Goal: Information Seeking & Learning: Learn about a topic

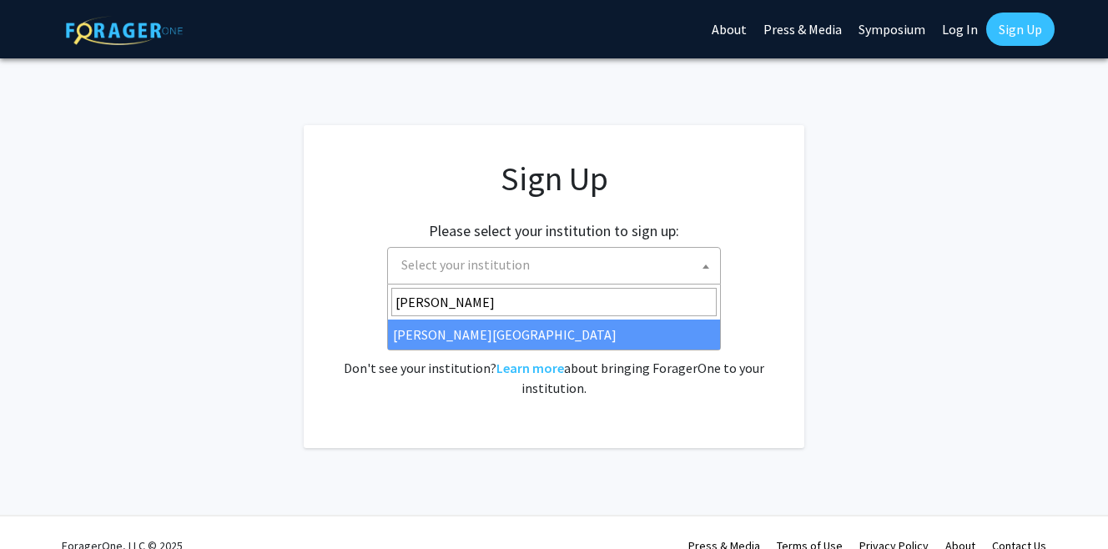
type input "thomas"
select select "24"
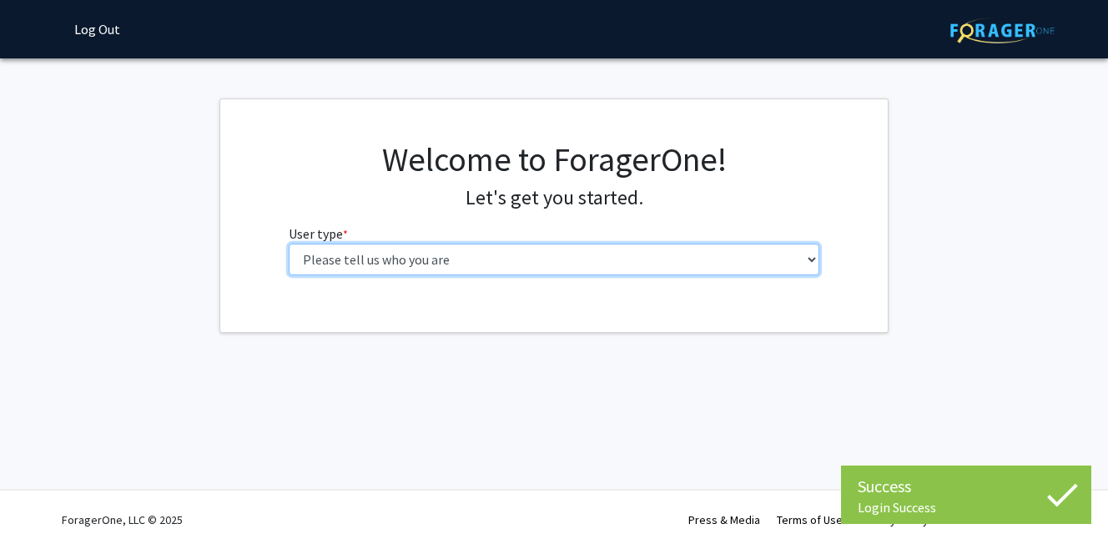
click at [648, 268] on select "Please tell us who you are Undergraduate Student Master's Student Doctoral Cand…" at bounding box center [554, 260] width 531 height 32
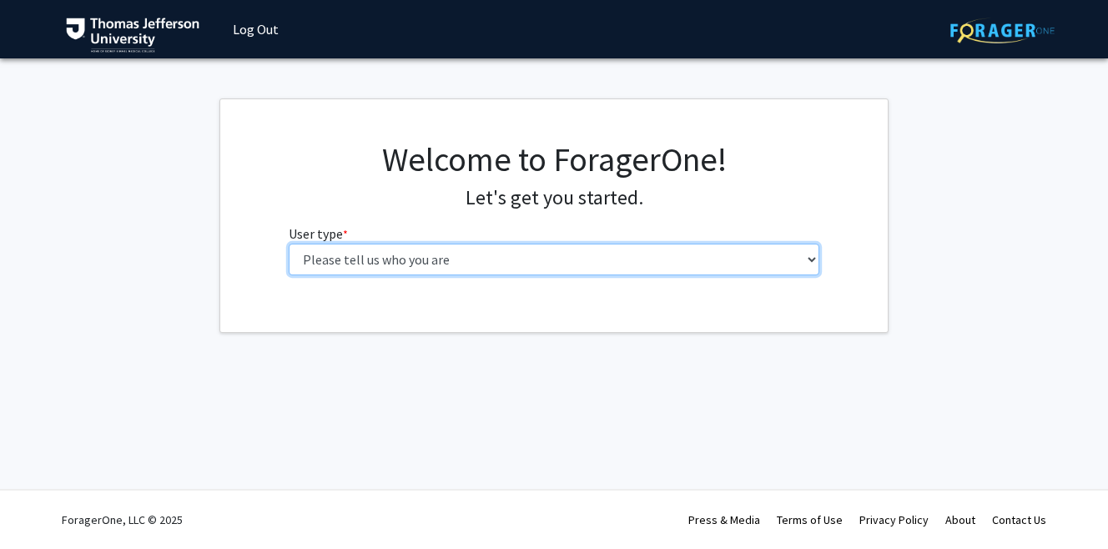
select select "3: doc"
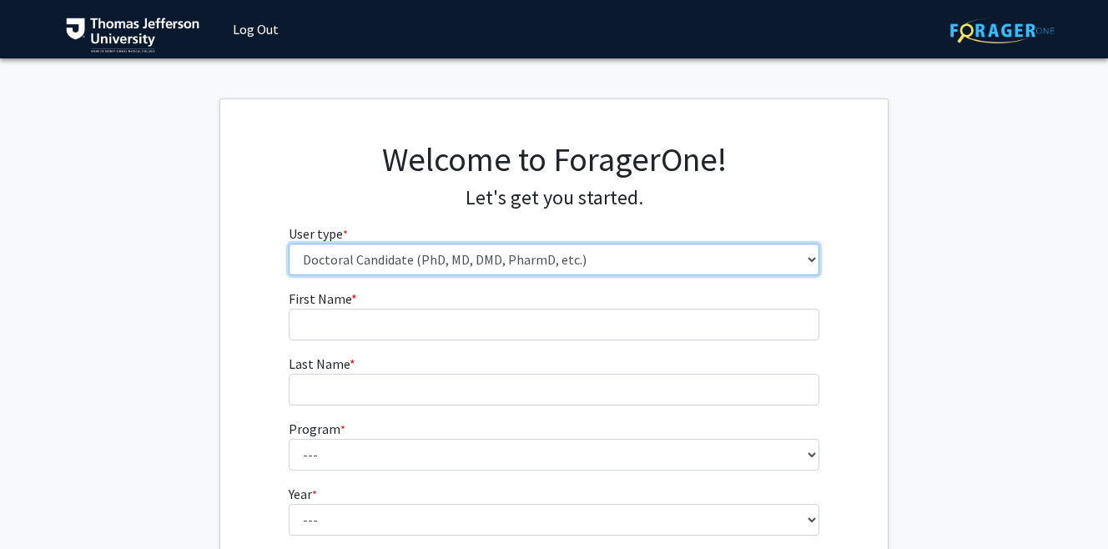
scroll to position [7, 0]
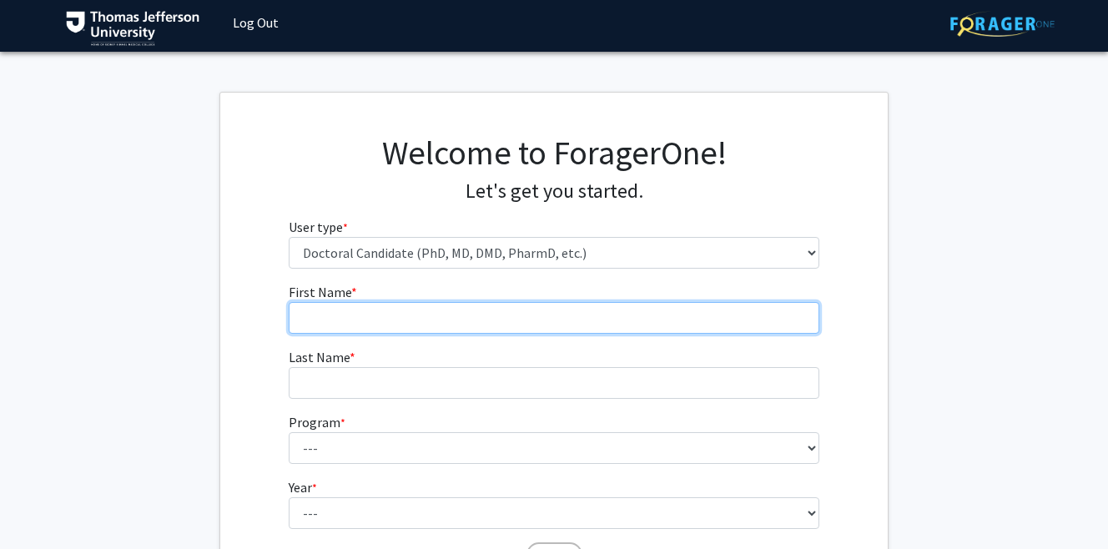
click at [657, 321] on input "First Name * required" at bounding box center [554, 318] width 531 height 32
click at [659, 314] on input "Rache;" at bounding box center [554, 318] width 531 height 32
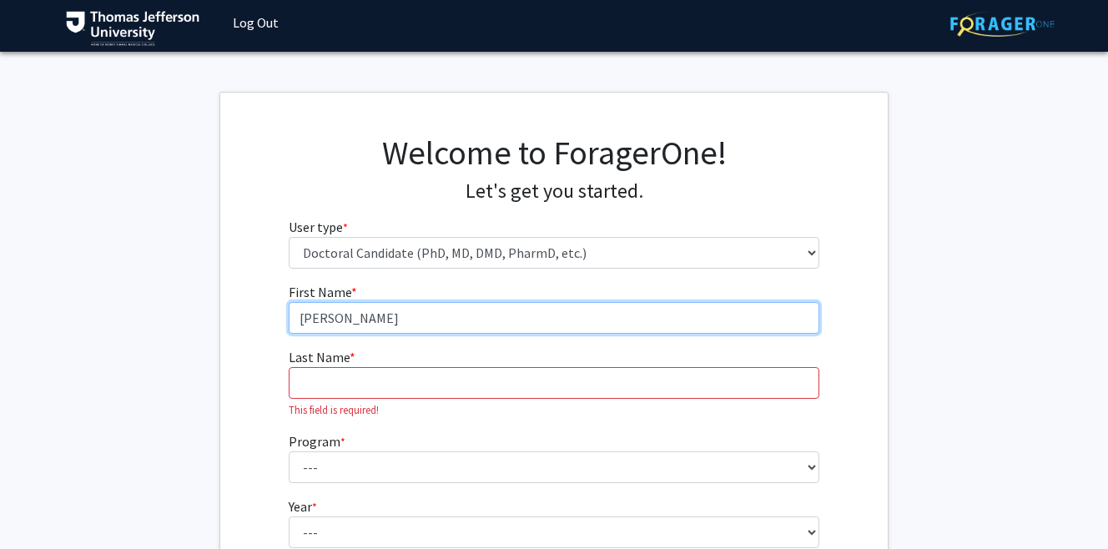
type input "[PERSON_NAME]"
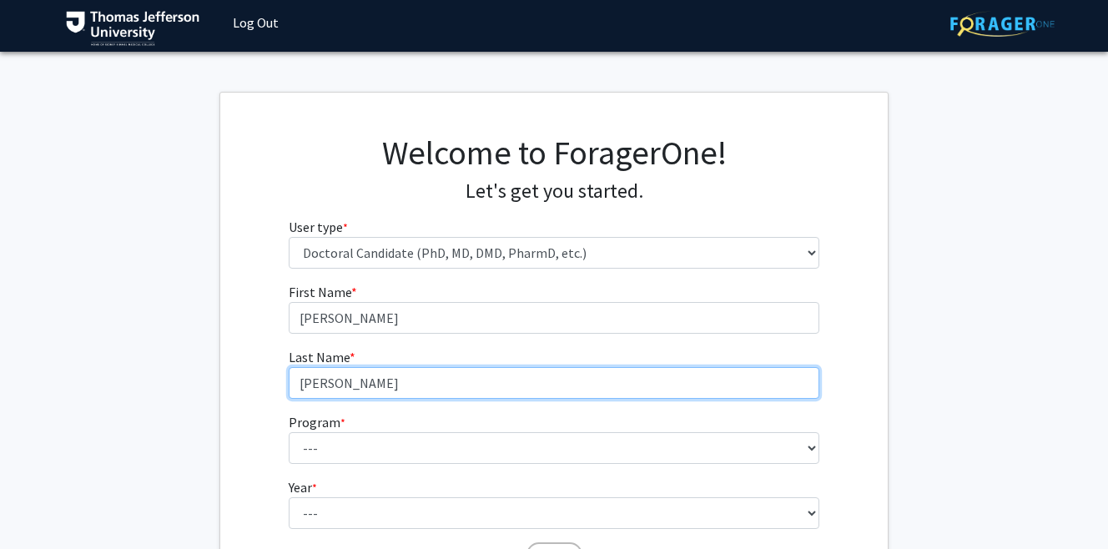
type input "[PERSON_NAME]"
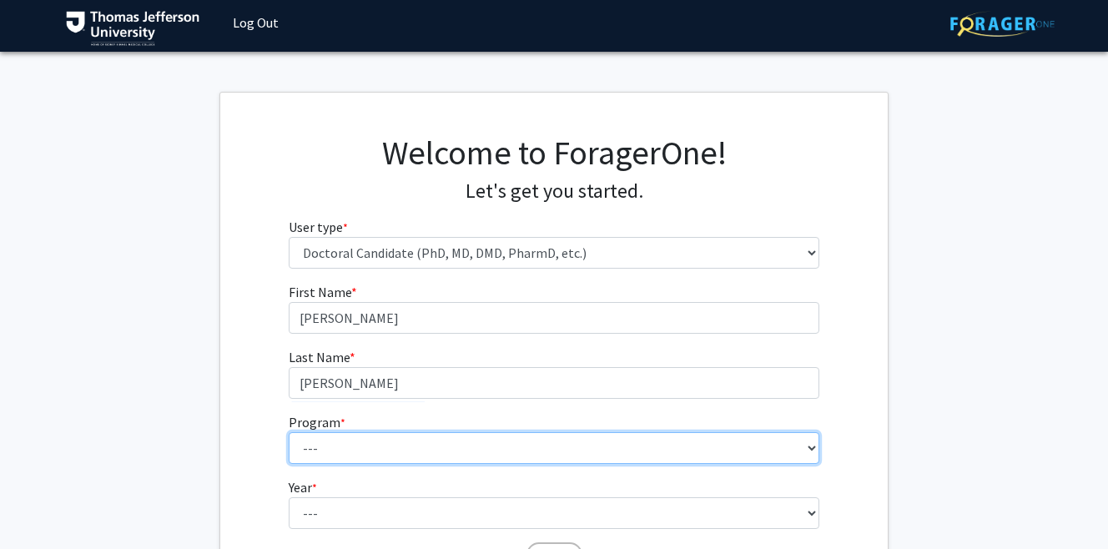
click at [675, 449] on select "--- Accelerated 3+3 BS in Health Sciences/Doctor of [MEDICAL_DATA] Accelerated …" at bounding box center [554, 448] width 531 height 32
select select "35: 815"
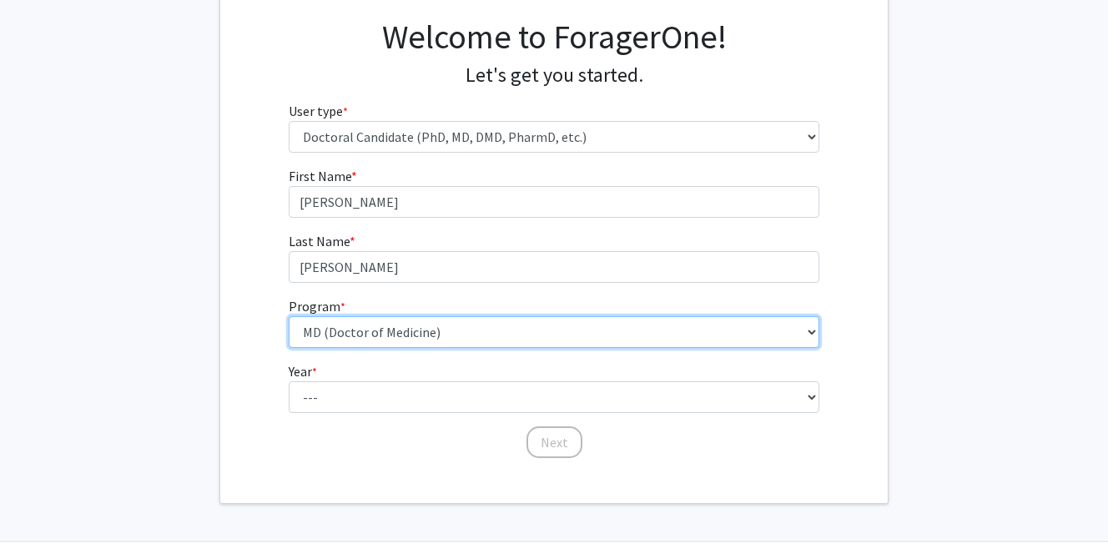
scroll to position [134, 0]
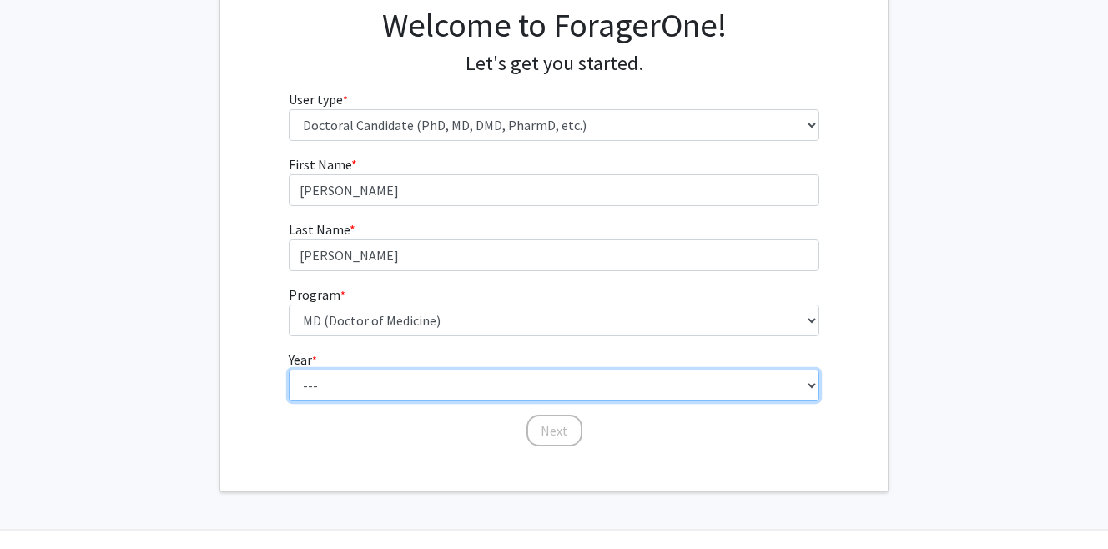
click at [534, 399] on select "--- First Year Second Year Third Year Fourth Year Fifth Year Sixth Year Seventh…" at bounding box center [554, 386] width 531 height 32
select select "1: first_year"
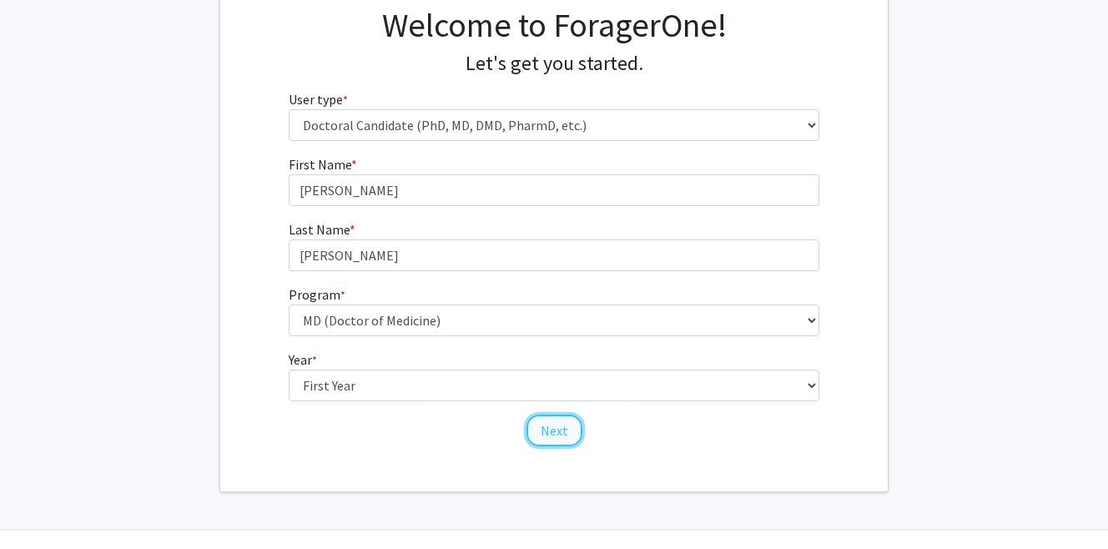
click at [554, 435] on button "Next" at bounding box center [554, 431] width 56 height 32
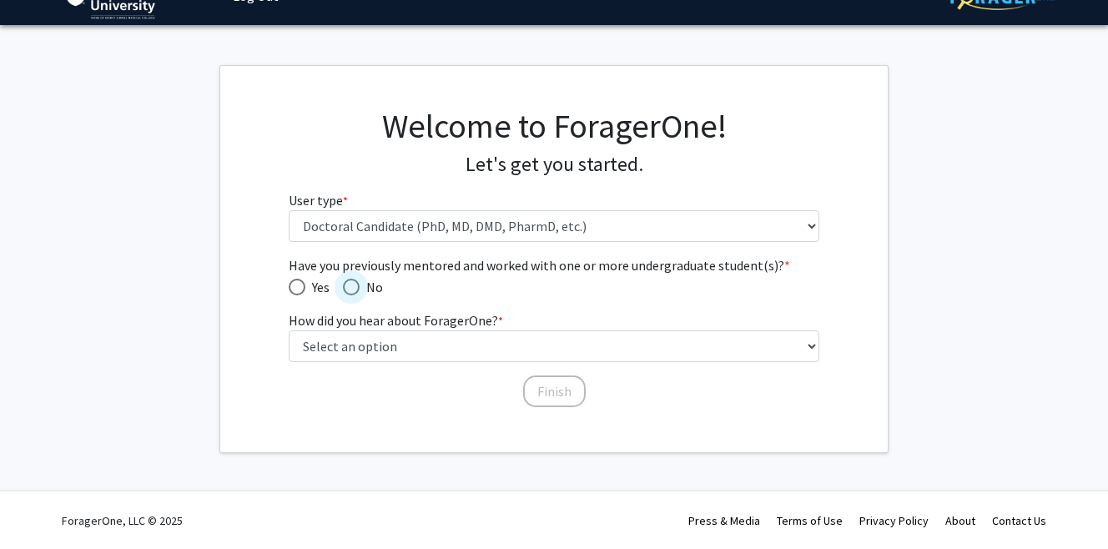
click at [349, 284] on span "Have you previously mentored and worked with one or more undergraduate student(…" at bounding box center [351, 287] width 17 height 17
click at [349, 284] on input "No" at bounding box center [351, 287] width 17 height 17
radio input "true"
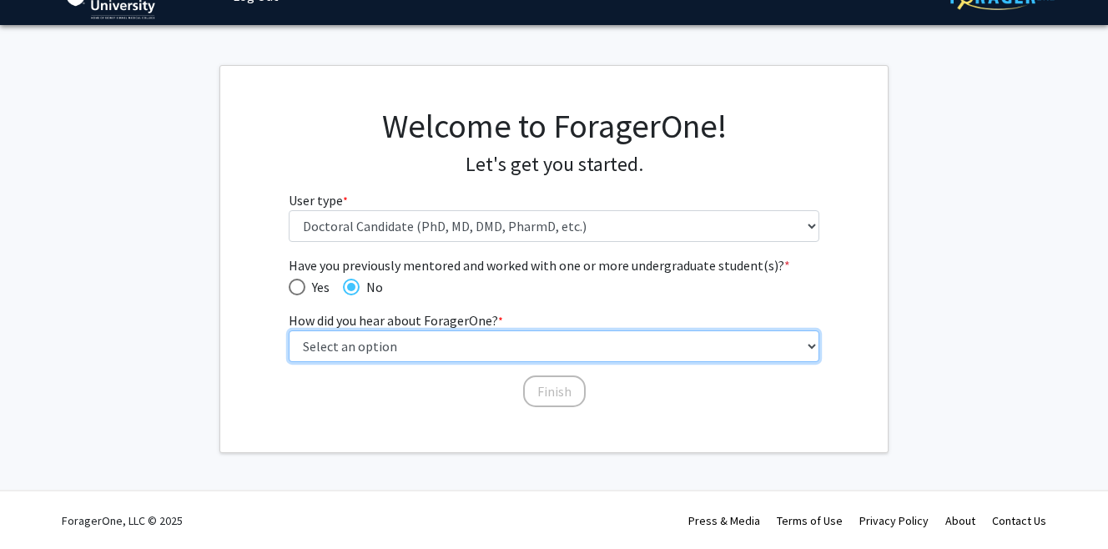
click at [401, 337] on select "Select an option Peer/student recommendation Faculty/staff recommendation Unive…" at bounding box center [554, 346] width 531 height 32
select select "2: faculty_recommendation"
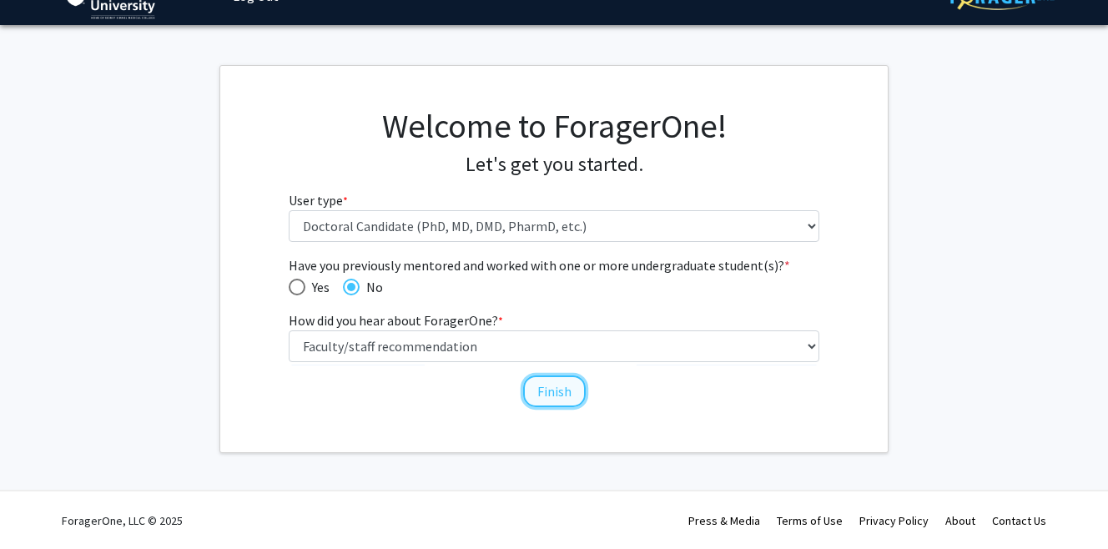
click at [536, 398] on button "Finish" at bounding box center [554, 391] width 63 height 32
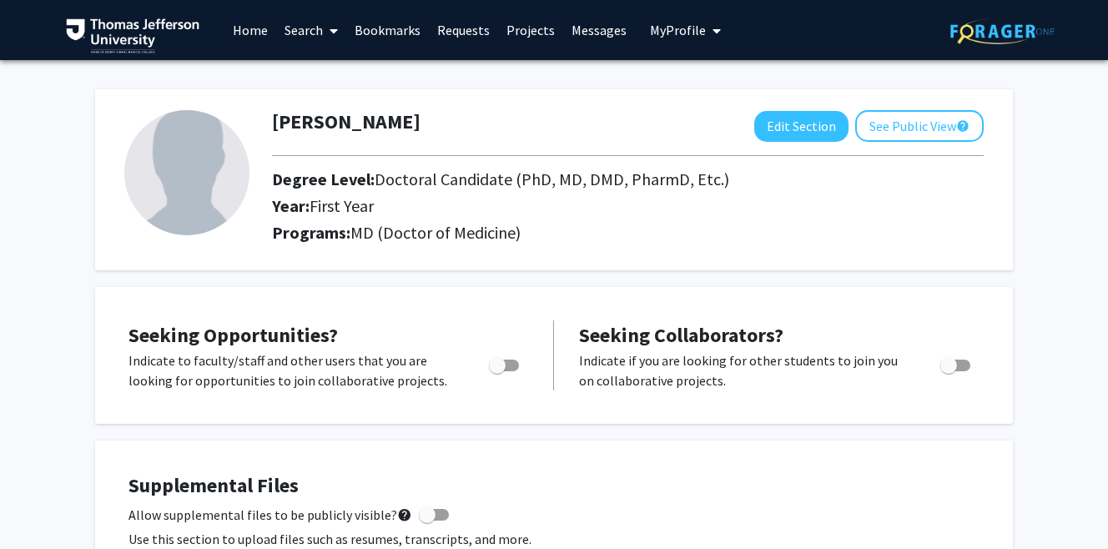
click at [532, 37] on link "Projects" at bounding box center [530, 30] width 65 height 58
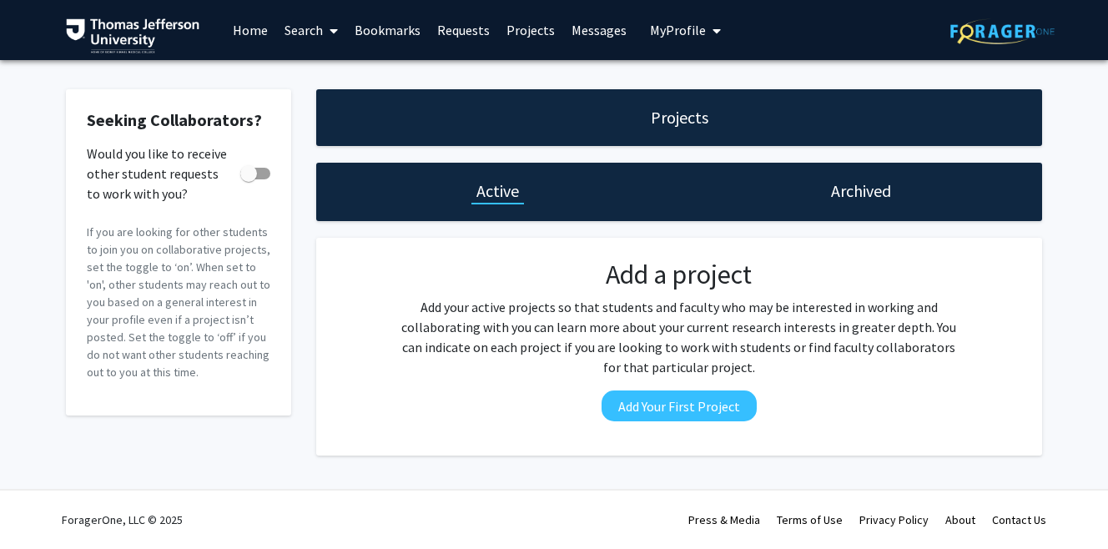
click at [324, 24] on span at bounding box center [330, 31] width 15 height 58
click at [328, 76] on span "Faculty/Staff" at bounding box center [337, 76] width 123 height 33
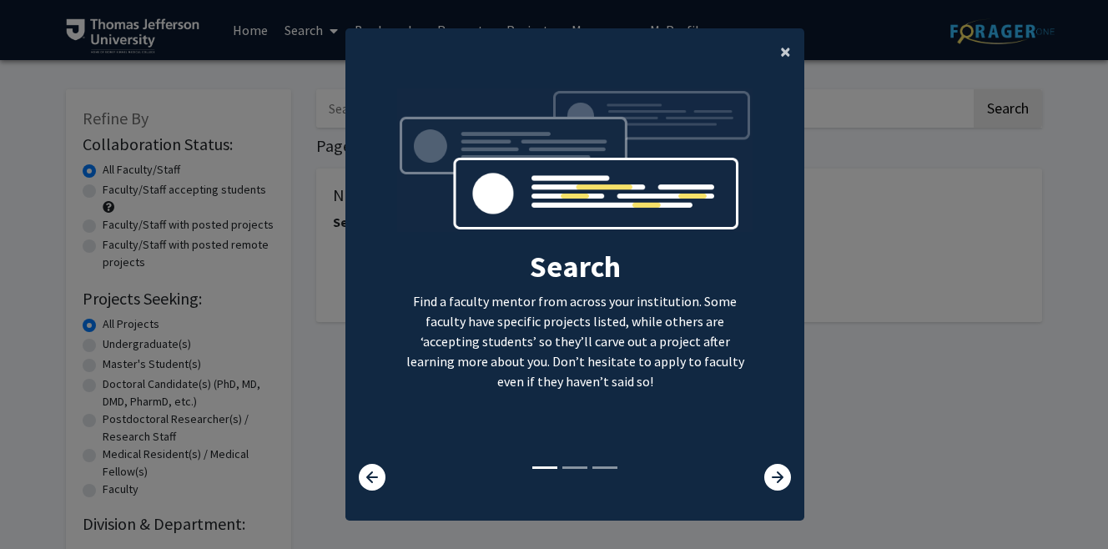
click at [783, 55] on span "×" at bounding box center [785, 51] width 11 height 26
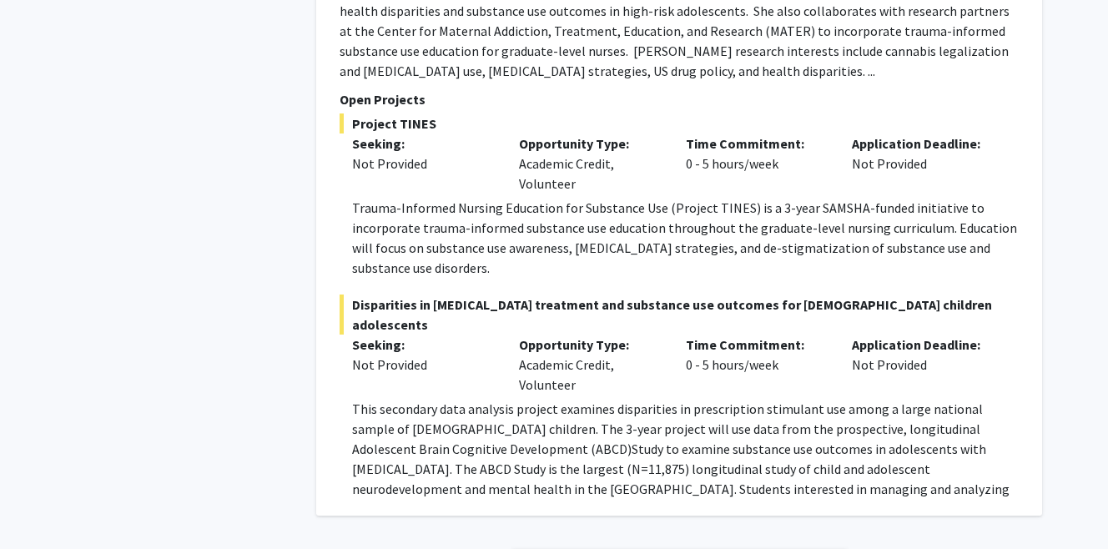
scroll to position [9840, 0]
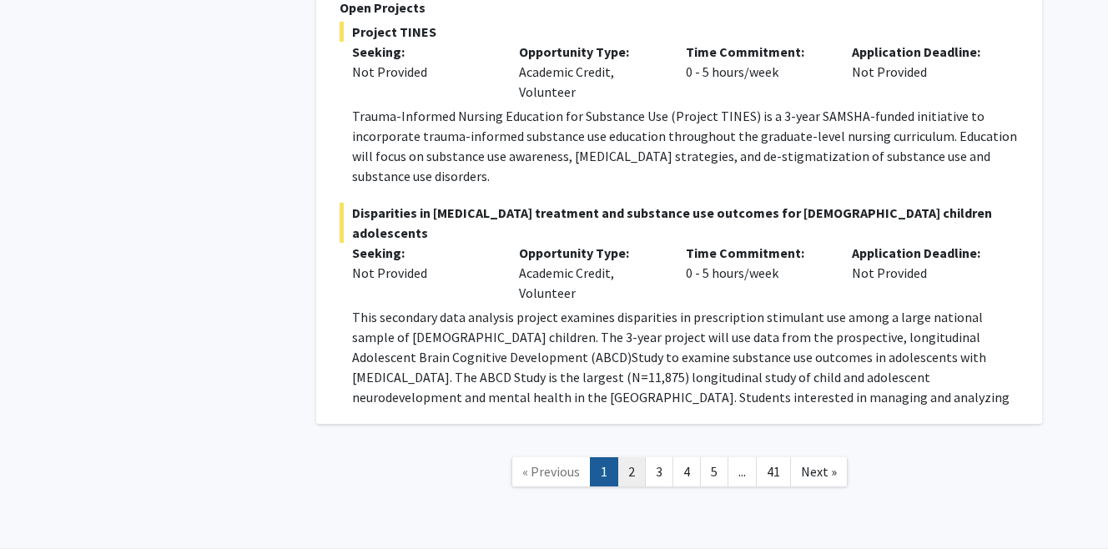
click at [631, 457] on link "2" at bounding box center [631, 471] width 28 height 29
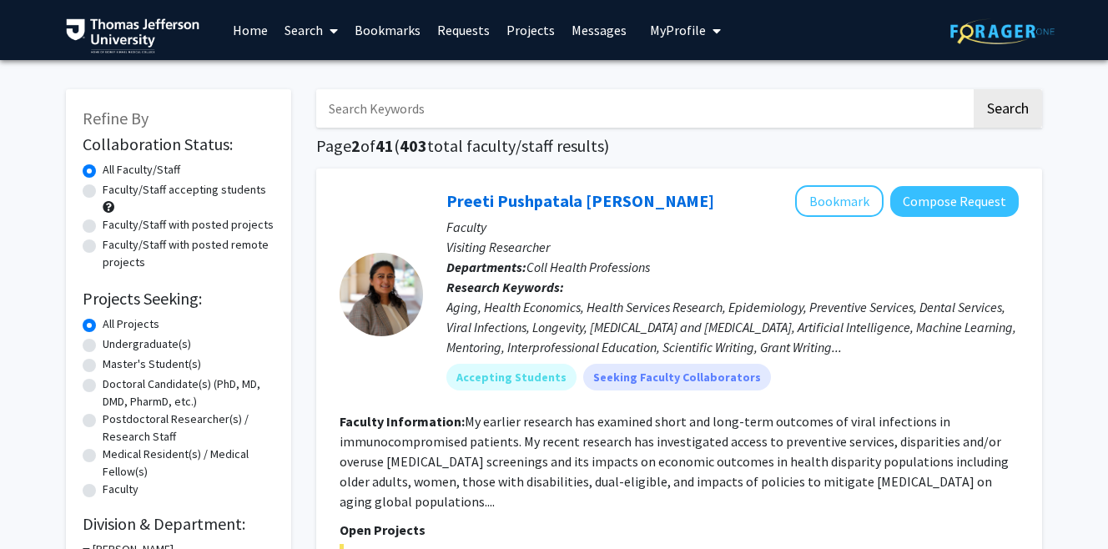
click at [167, 390] on label "Doctoral Candidate(s) (PhD, MD, DMD, PharmD, etc.)" at bounding box center [189, 392] width 172 height 35
click at [113, 386] on input "Doctoral Candidate(s) (PhD, MD, DMD, PharmD, etc.)" at bounding box center [108, 380] width 11 height 11
radio input "true"
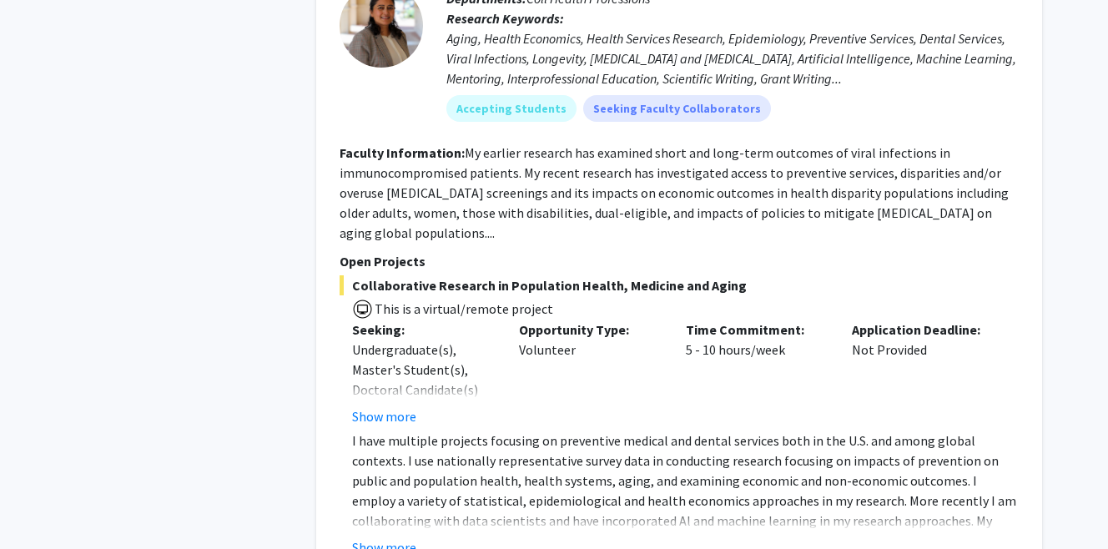
scroll to position [10090, 0]
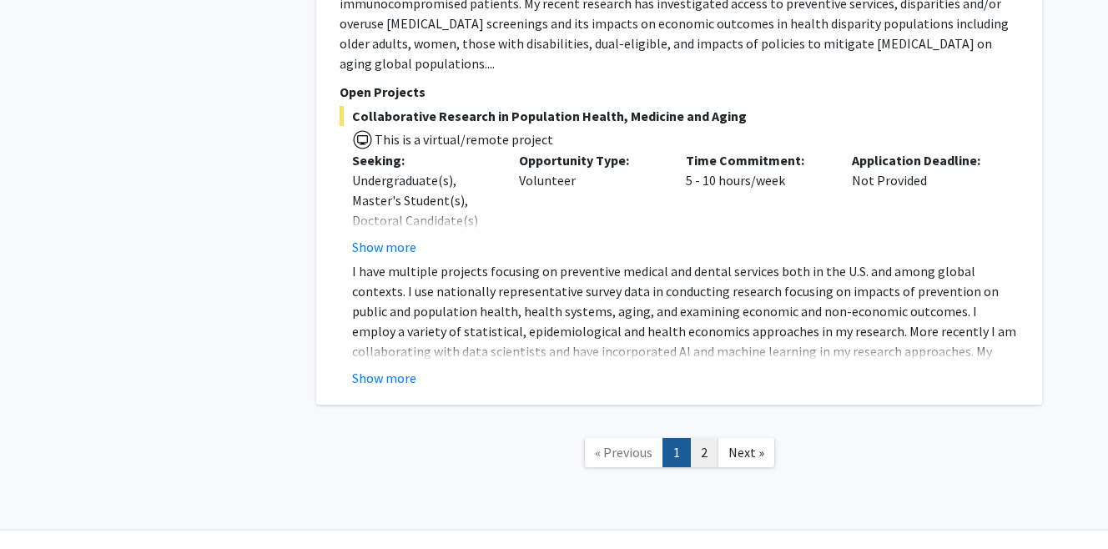
click at [693, 438] on link "2" at bounding box center [704, 452] width 28 height 29
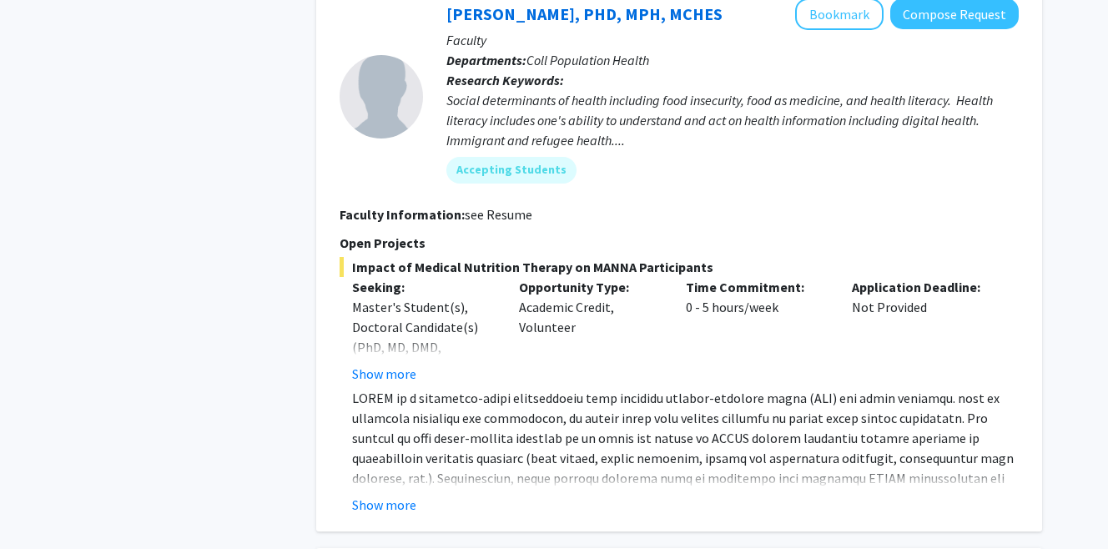
scroll to position [2021, 0]
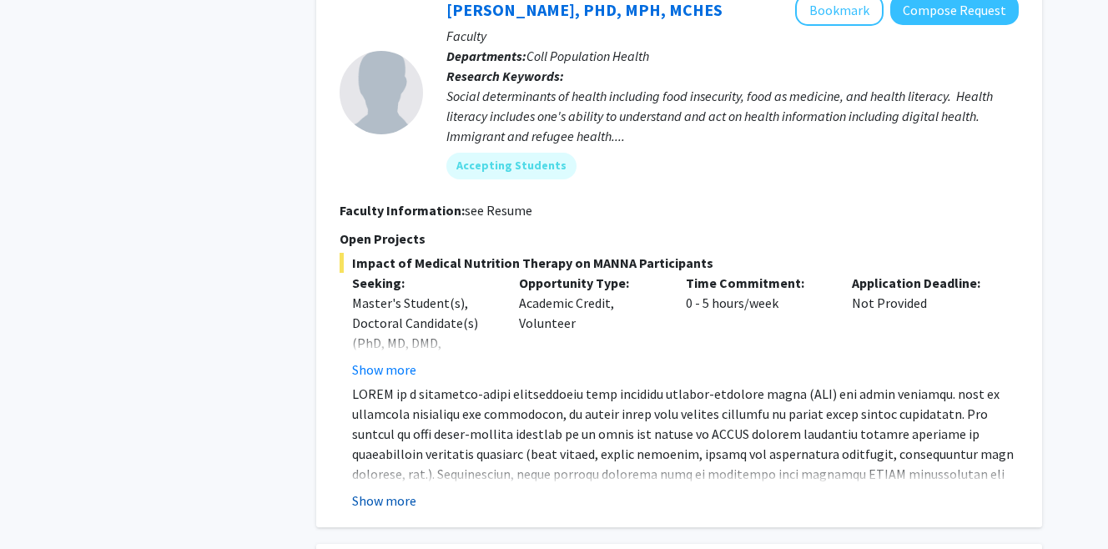
click at [405, 491] on button "Show more" at bounding box center [384, 501] width 64 height 20
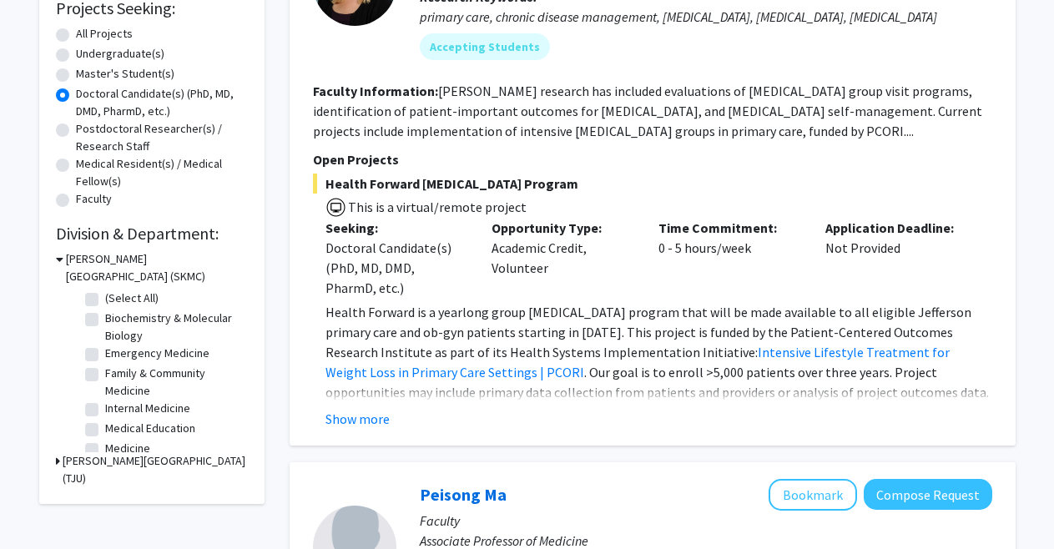
scroll to position [292, 0]
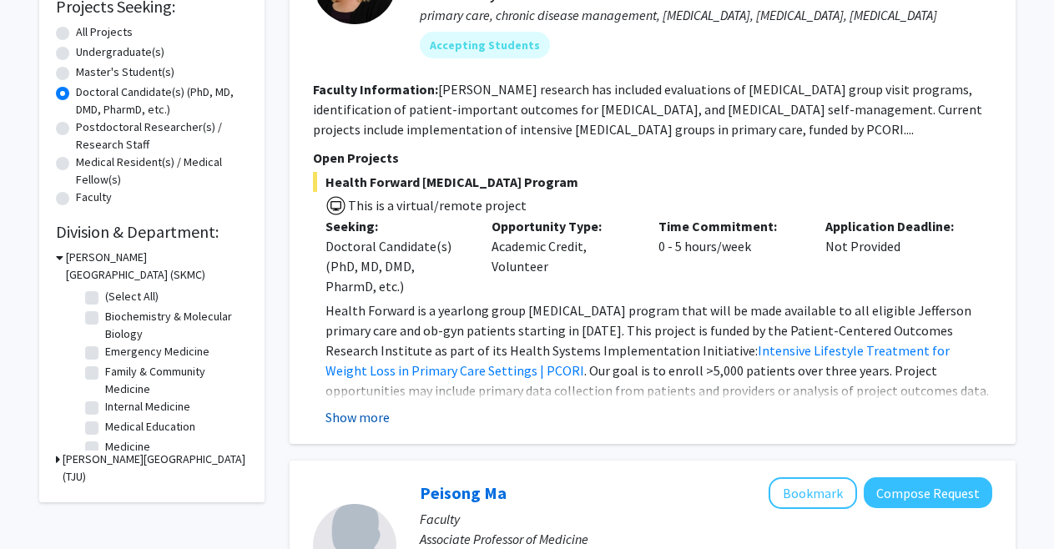
click at [357, 420] on button "Show more" at bounding box center [357, 417] width 64 height 20
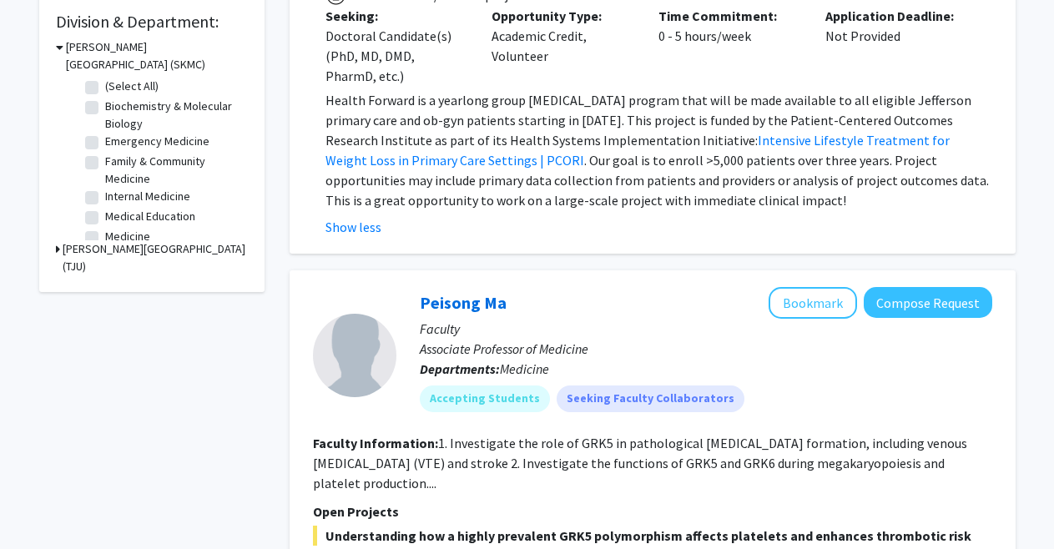
scroll to position [620, 0]
